Goal: Information Seeking & Learning: Learn about a topic

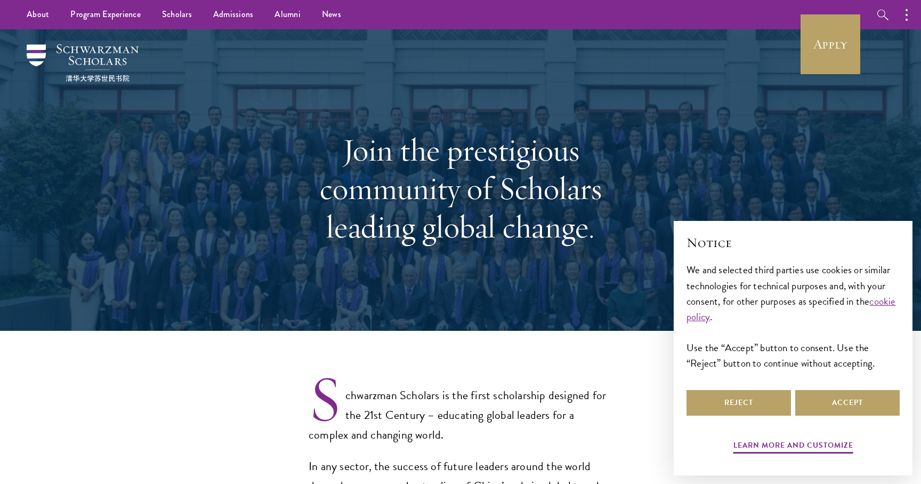
select select "Select Country"
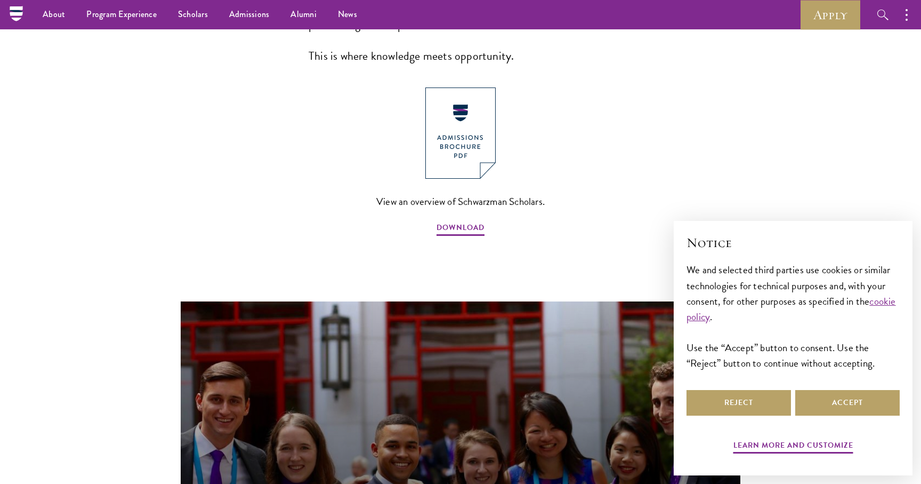
scroll to position [544, 0]
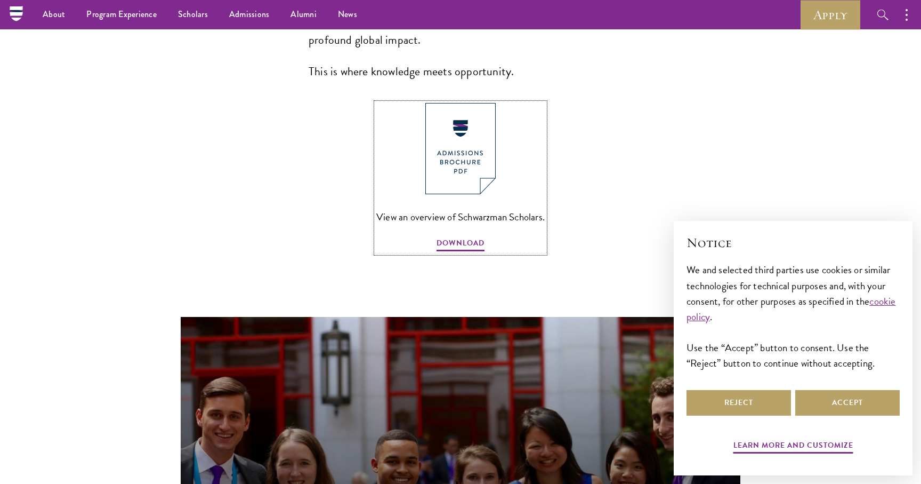
click at [465, 124] on img at bounding box center [460, 148] width 70 height 91
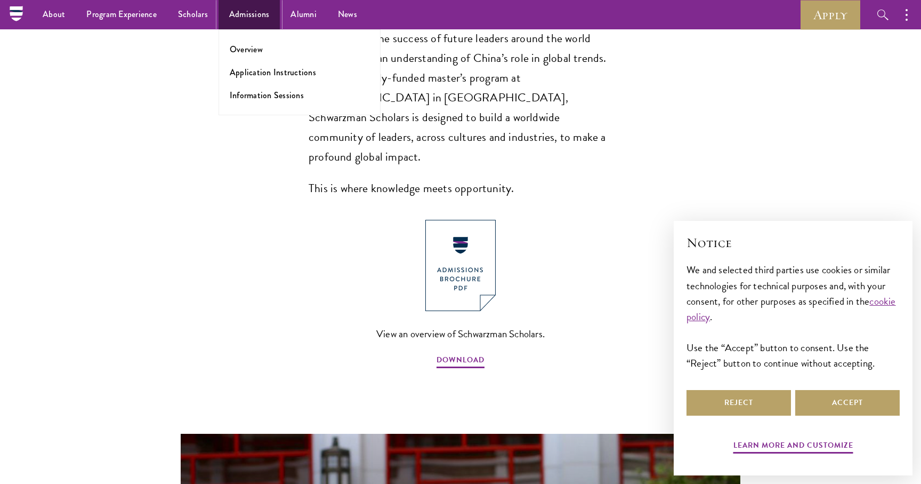
click at [265, 13] on link "Admissions" at bounding box center [250, 14] width 62 height 29
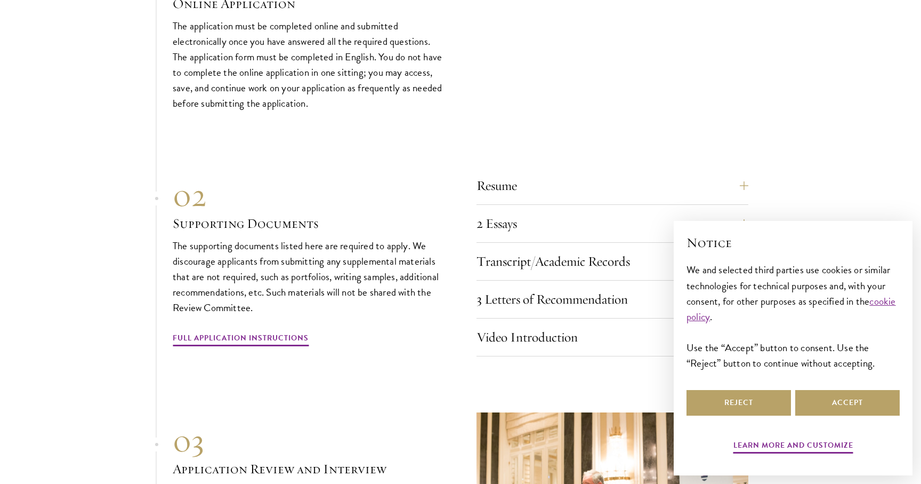
scroll to position [3777, 0]
